Goal: Complete application form

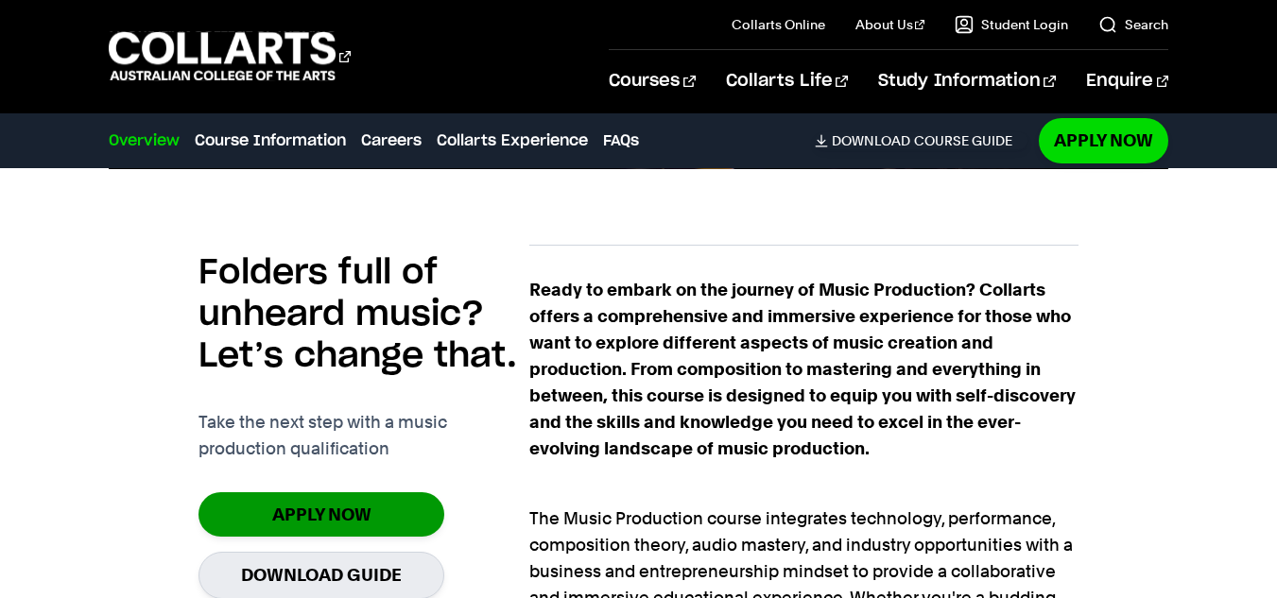
scroll to position [1176, 0]
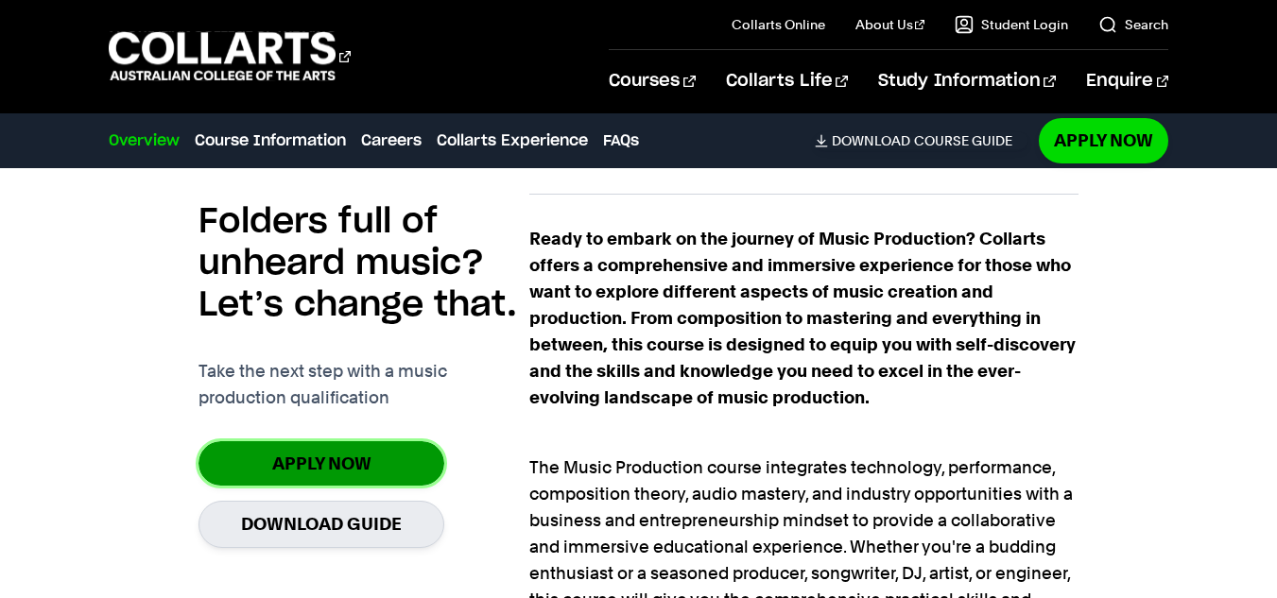
click at [331, 462] on link "Apply Now" at bounding box center [321, 463] width 246 height 44
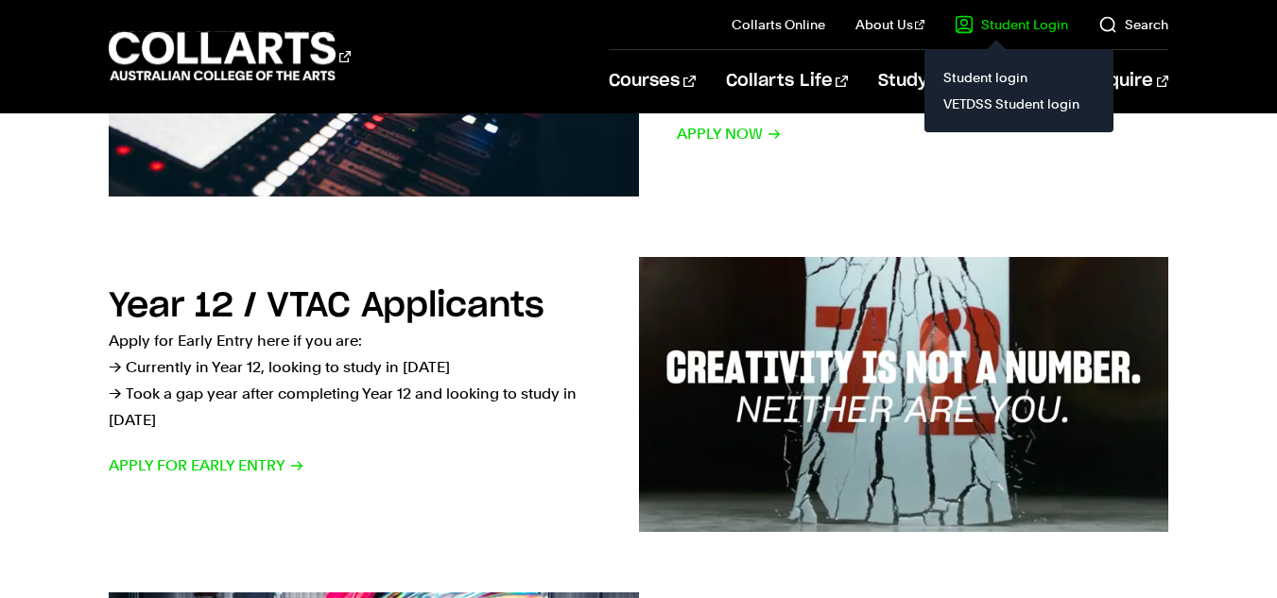
scroll to position [530, 0]
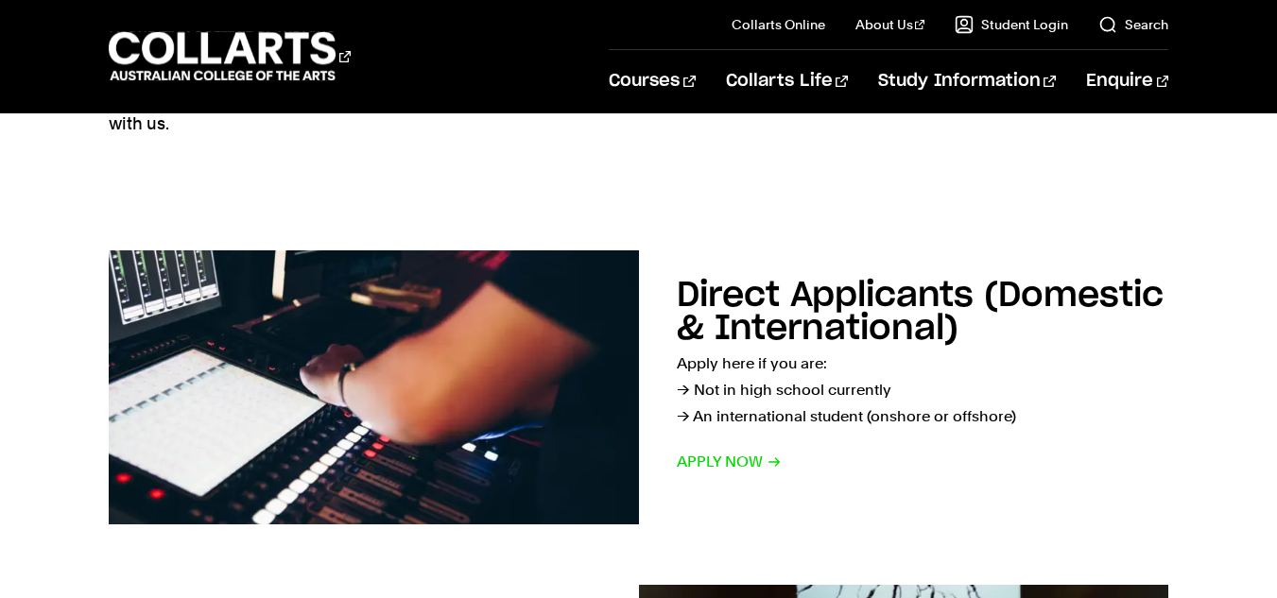
scroll to position [193, 0]
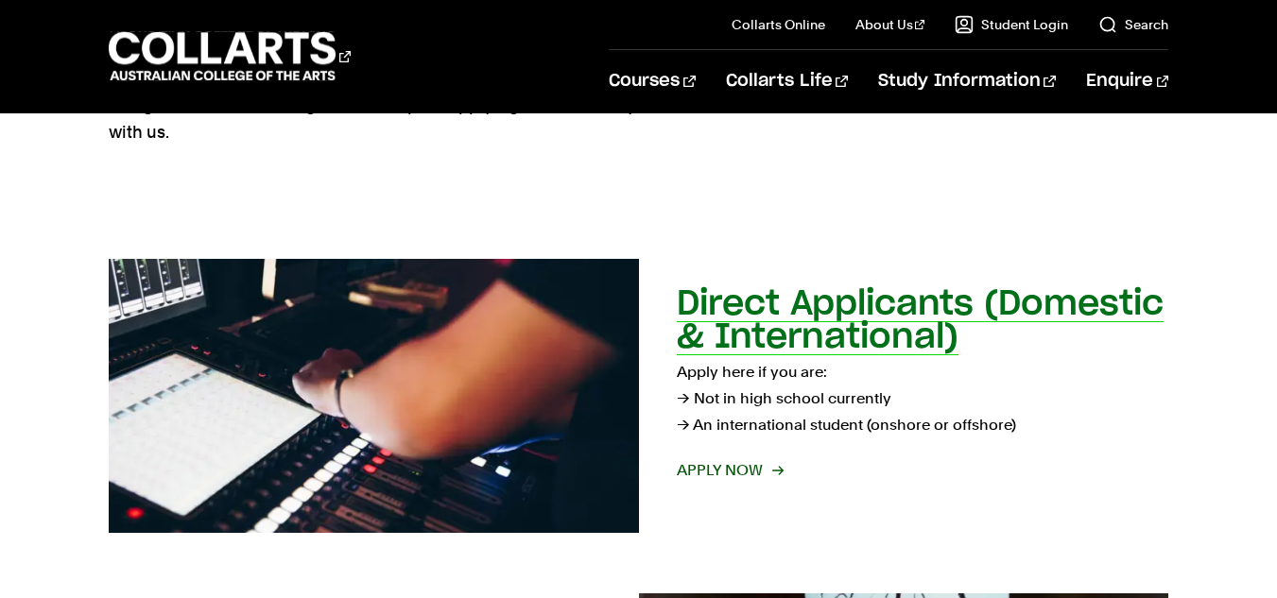
click at [718, 462] on span "Apply now" at bounding box center [729, 470] width 105 height 26
